Goal: Find specific page/section: Find specific page/section

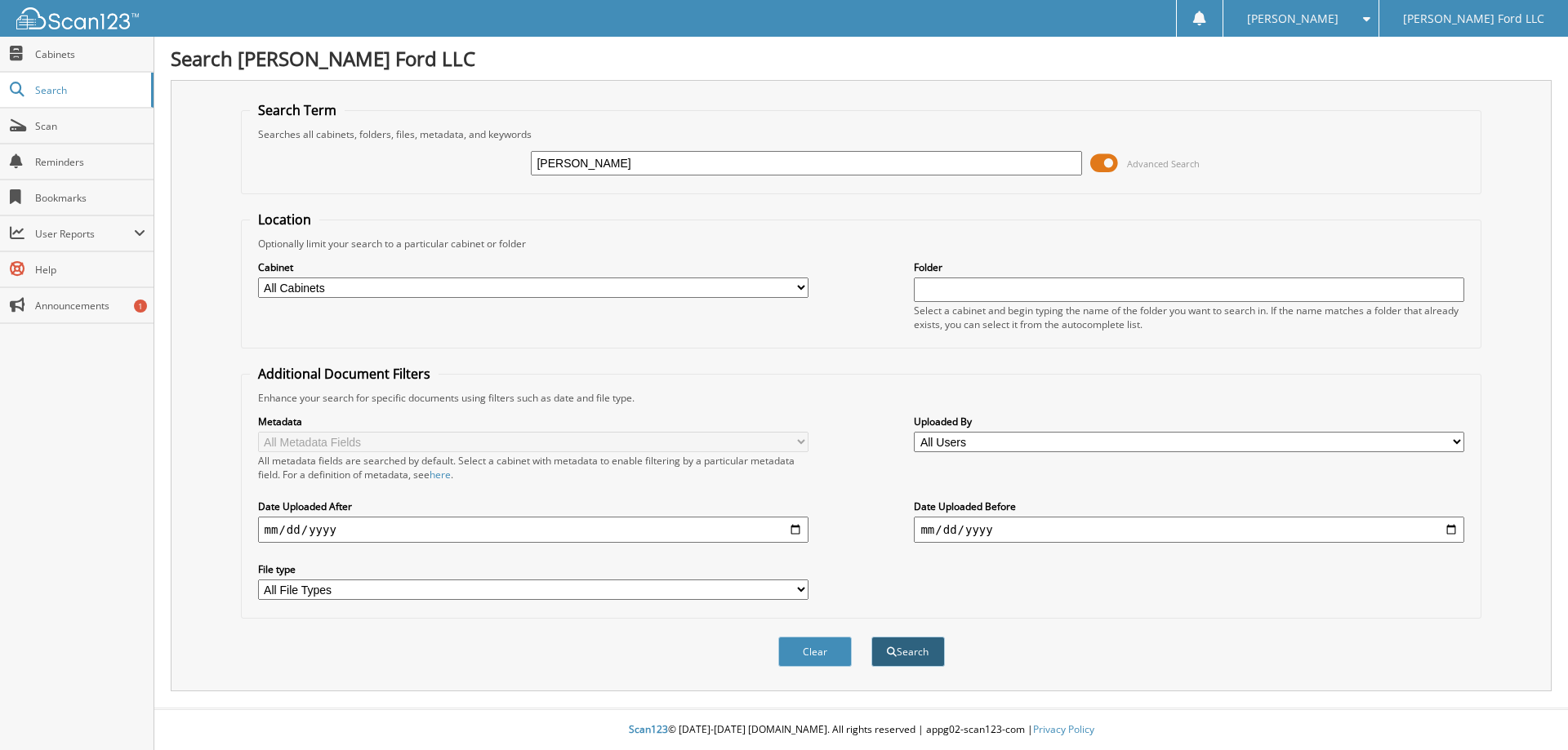
type input "[PERSON_NAME]"
click at [903, 654] on button "Search" at bounding box center [908, 652] width 73 height 30
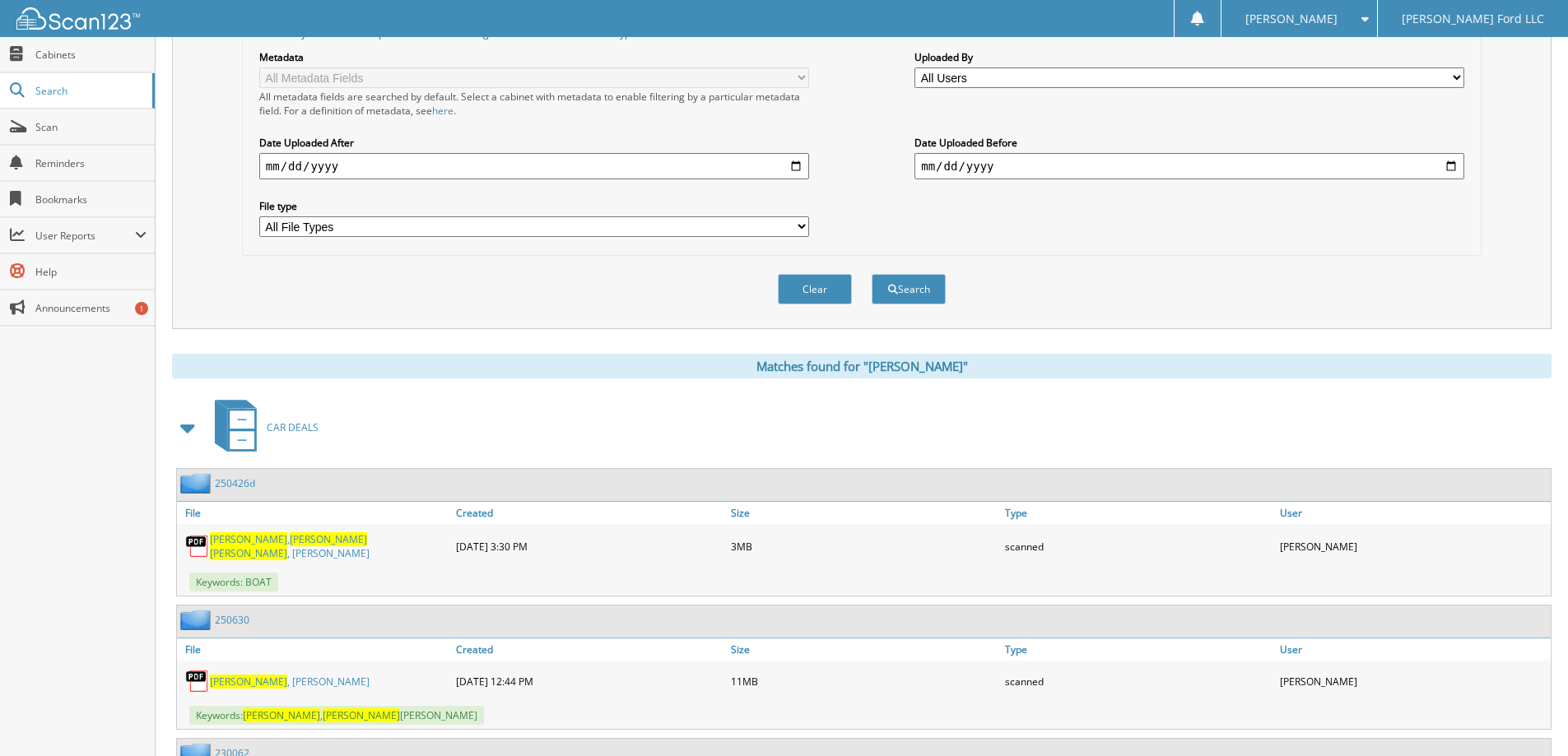
scroll to position [411, 0]
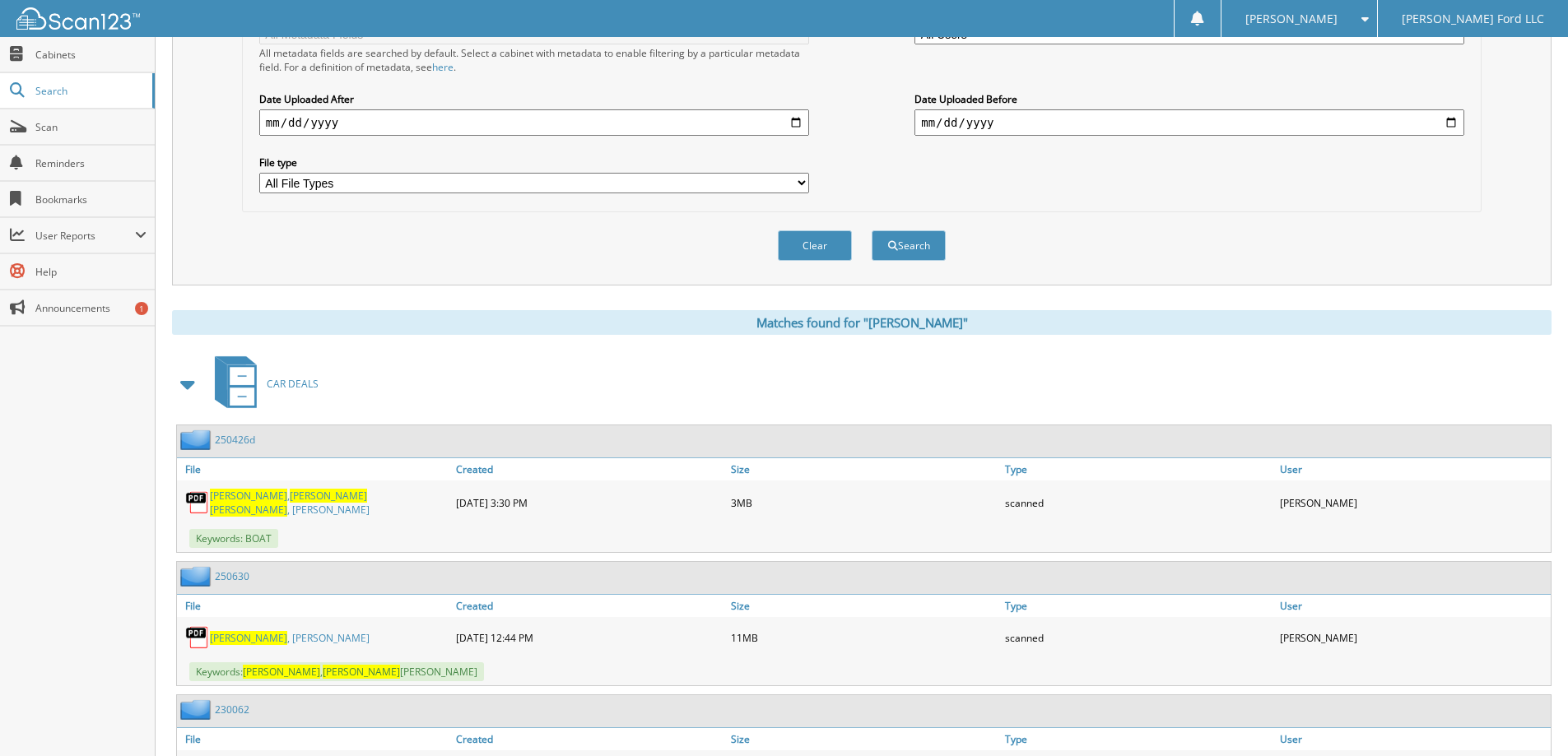
click at [290, 503] on span "[PERSON_NAME]" at bounding box center [328, 495] width 77 height 14
click at [31, 123] on link "Scan" at bounding box center [77, 127] width 155 height 36
